Goal: Check status: Check status

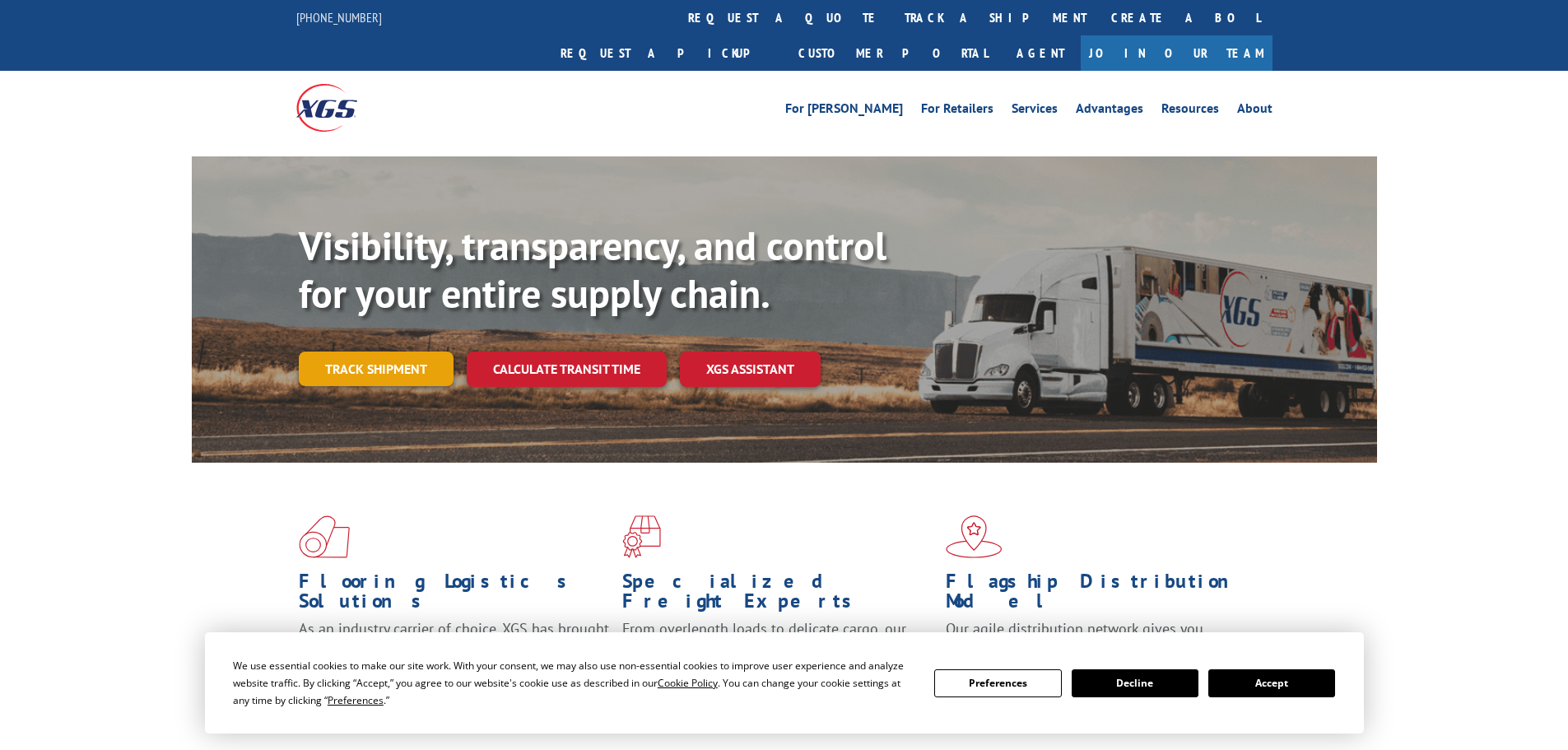
click at [360, 352] on link "Track shipment" at bounding box center [376, 369] width 155 height 35
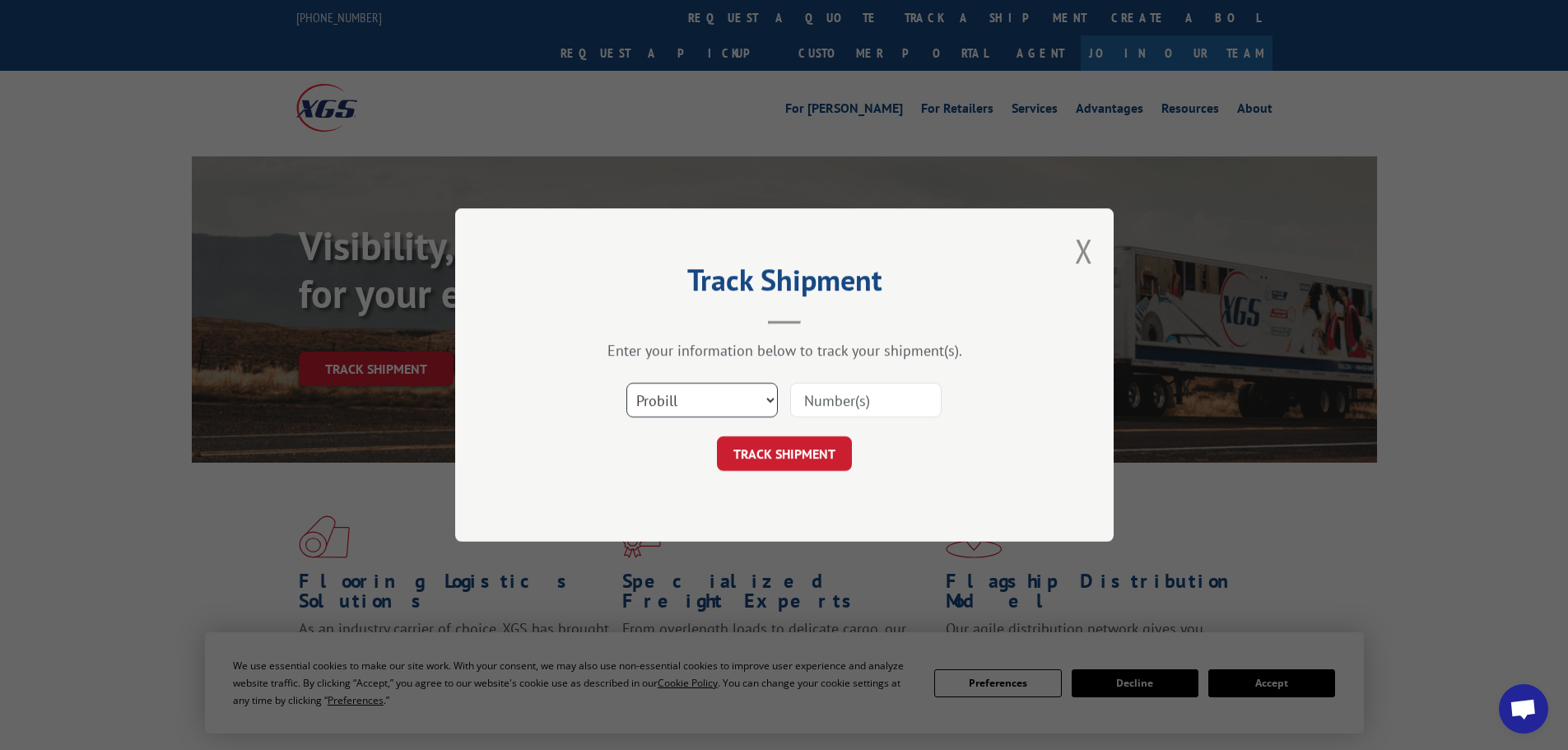
click at [709, 405] on select "Select category... Probill BOL PO" at bounding box center [702, 400] width 151 height 35
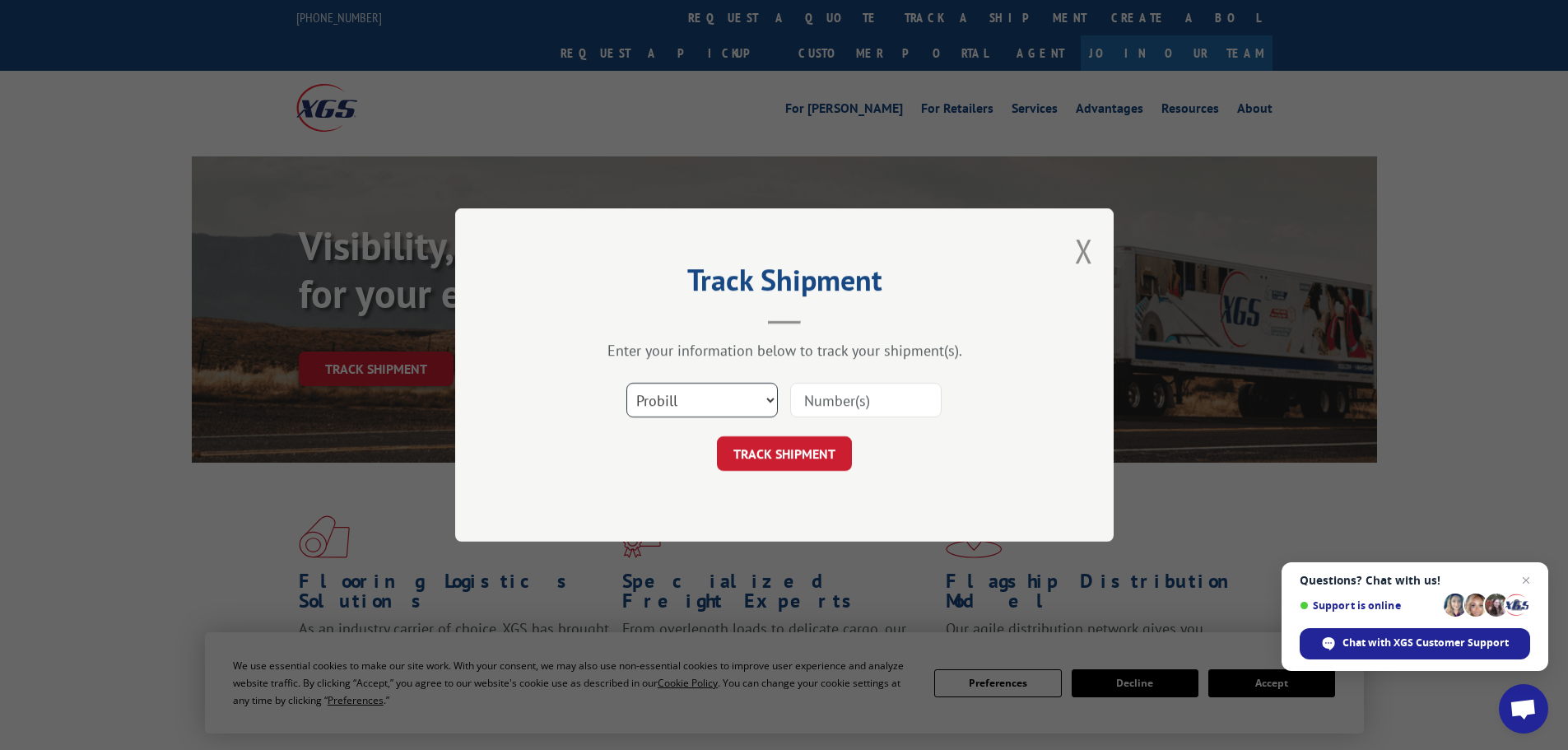
select select "po"
click at [626, 382] on select "Select category... Probill BOL PO" at bounding box center [702, 400] width 151 height 35
paste input "63516560"
type input "63516560"
click button "TRACK SHIPMENT" at bounding box center [784, 454] width 135 height 35
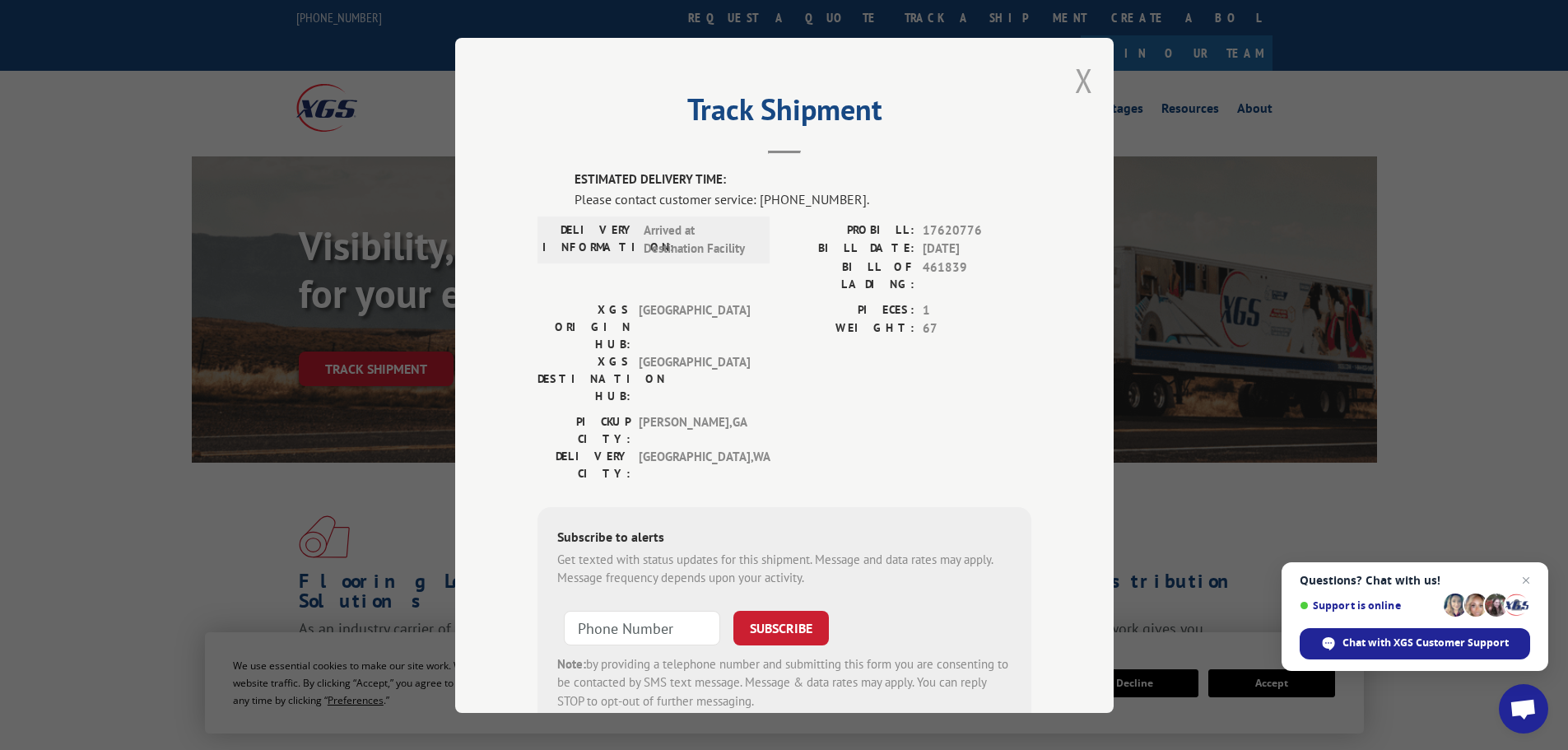
click at [1075, 83] on button "Close modal" at bounding box center [1084, 79] width 18 height 43
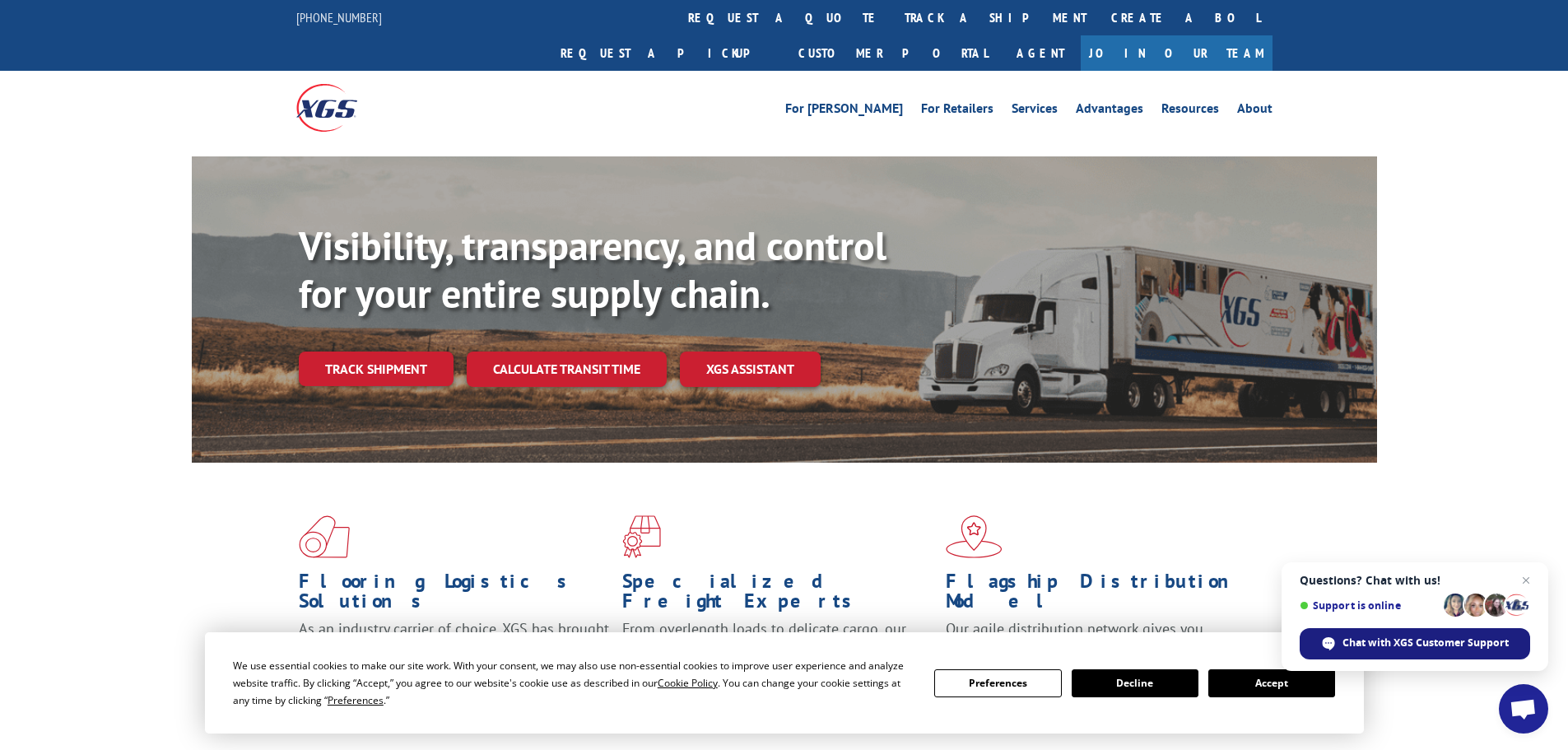
click at [1389, 645] on span "Chat with XGS Customer Support" at bounding box center [1425, 643] width 166 height 15
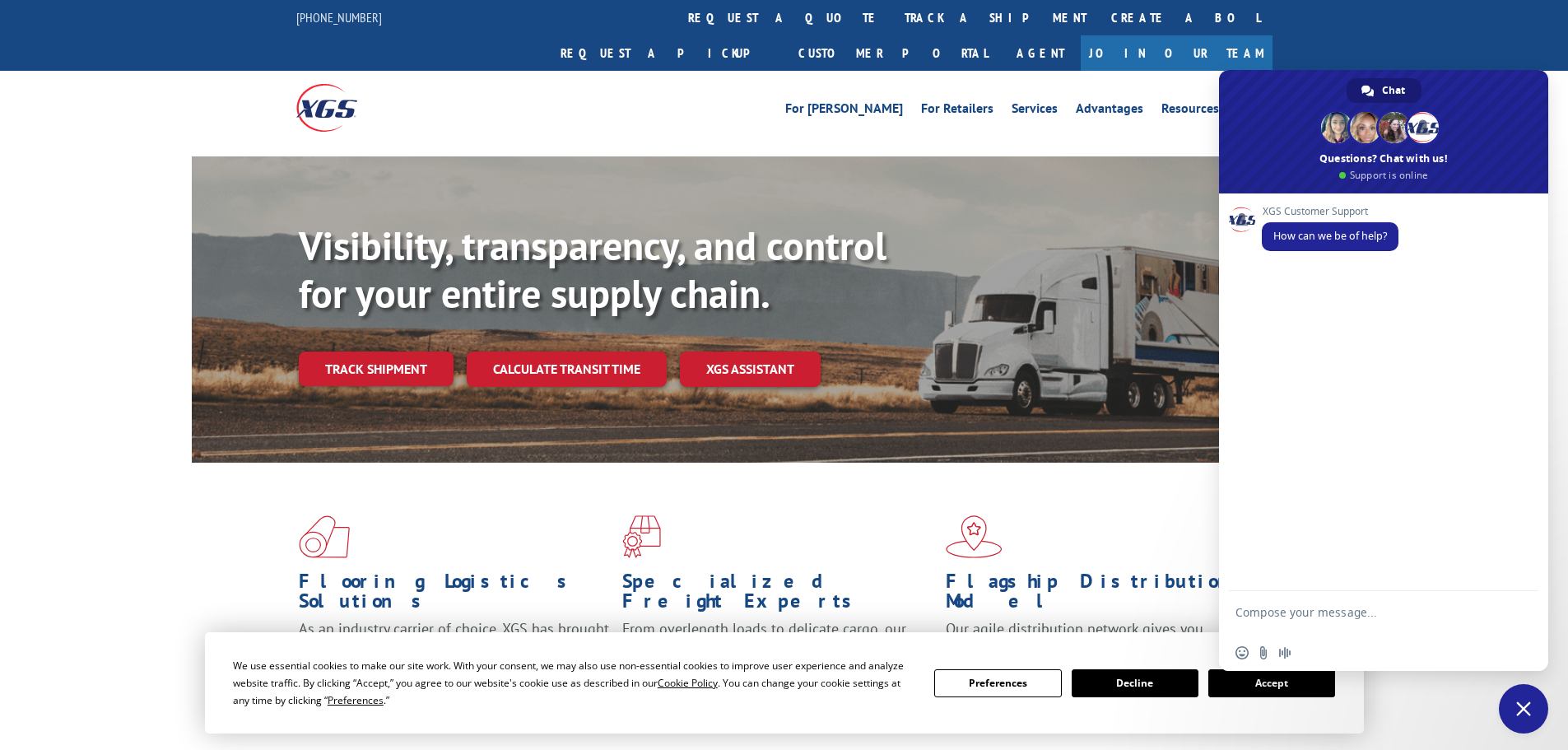
click at [1264, 605] on textarea "Compose your message..." at bounding box center [1365, 620] width 260 height 29
type textarea "looking for current tracking on PO 63516560"
click at [1522, 611] on span "Send" at bounding box center [1519, 614] width 12 height 12
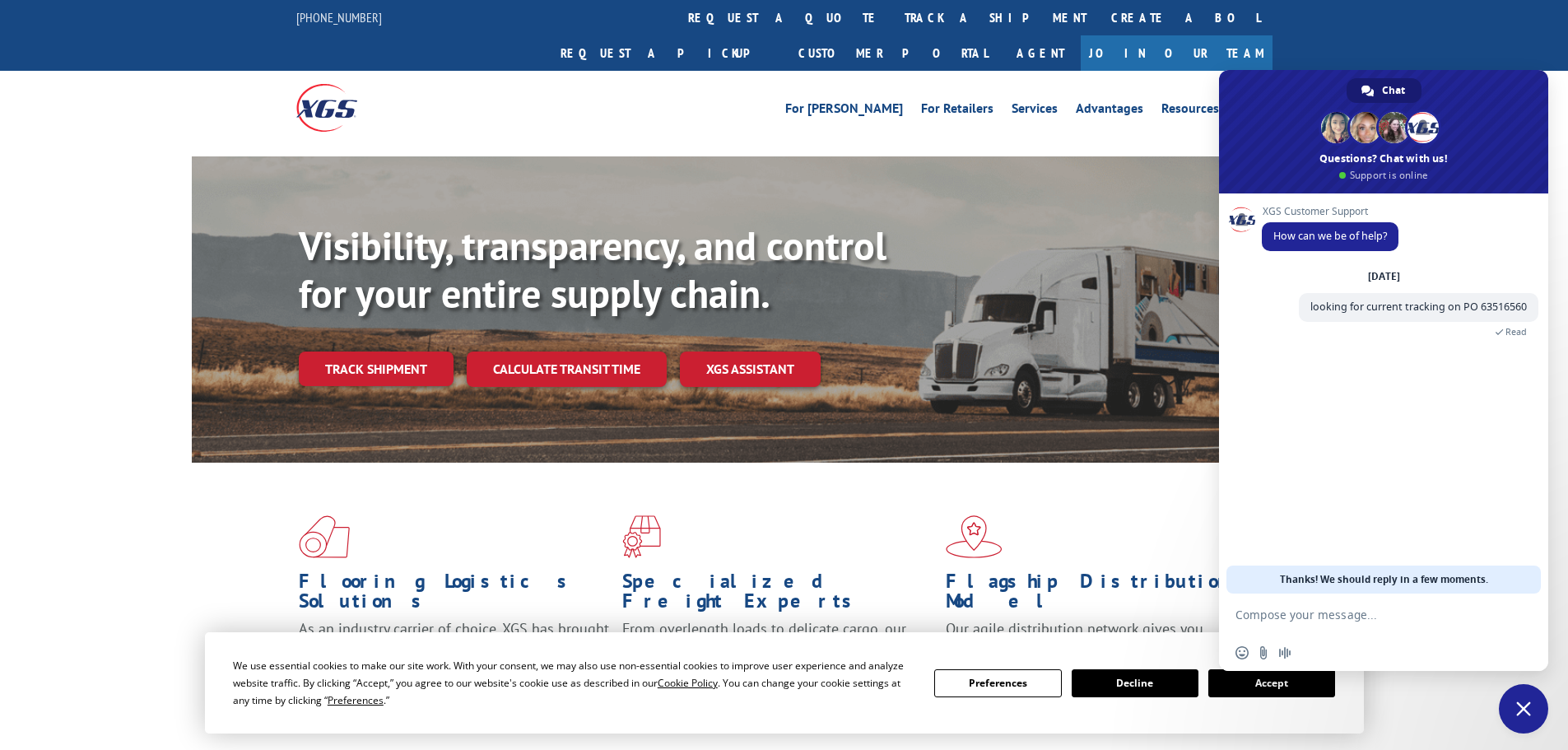
click at [1321, 691] on button "Accept" at bounding box center [1272, 683] width 127 height 28
